Goal: Transaction & Acquisition: Book appointment/travel/reservation

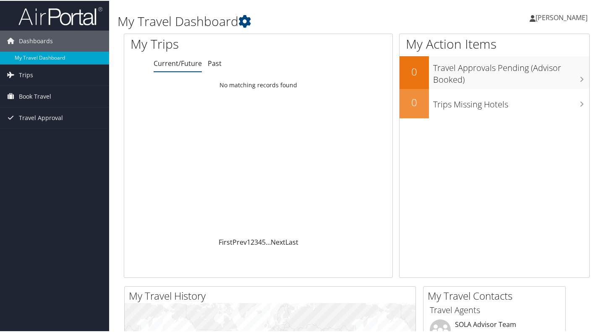
click at [41, 94] on span "Book Travel" at bounding box center [35, 95] width 32 height 21
click at [39, 126] on link "Book/Manage Online Trips" at bounding box center [54, 125] width 109 height 13
